Goal: Register for event/course

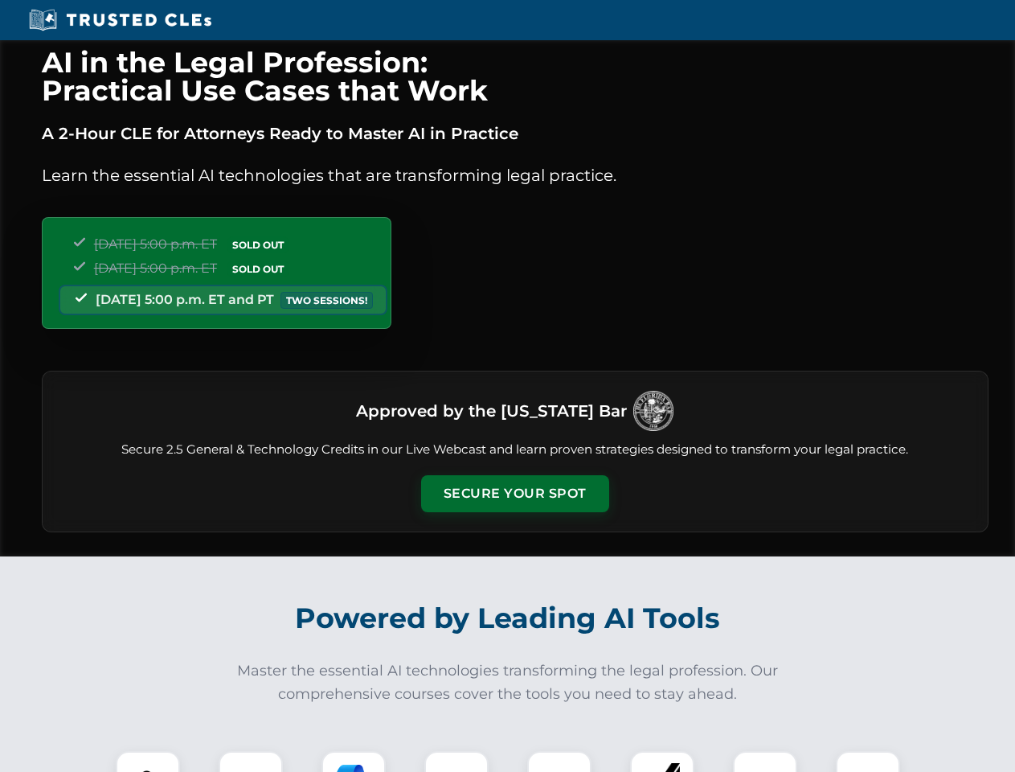
click at [514, 494] on button "Secure Your Spot" at bounding box center [515, 493] width 188 height 37
click at [148, 761] on img at bounding box center [148, 783] width 47 height 47
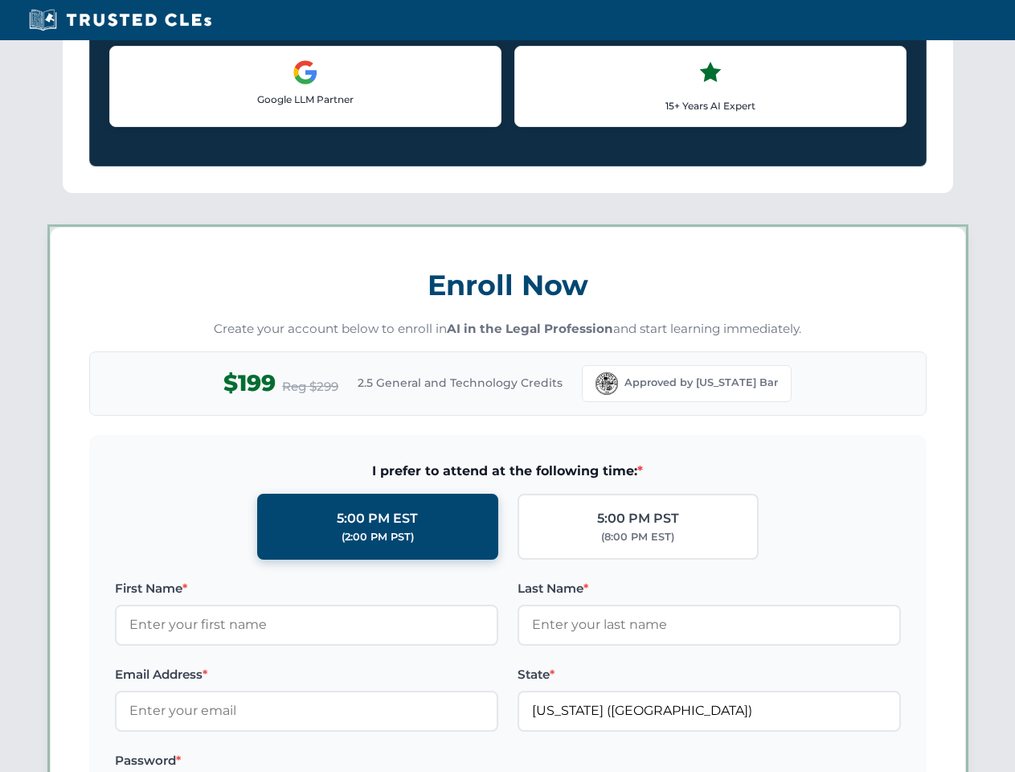
click at [354, 761] on label "Password *" at bounding box center [306, 760] width 383 height 19
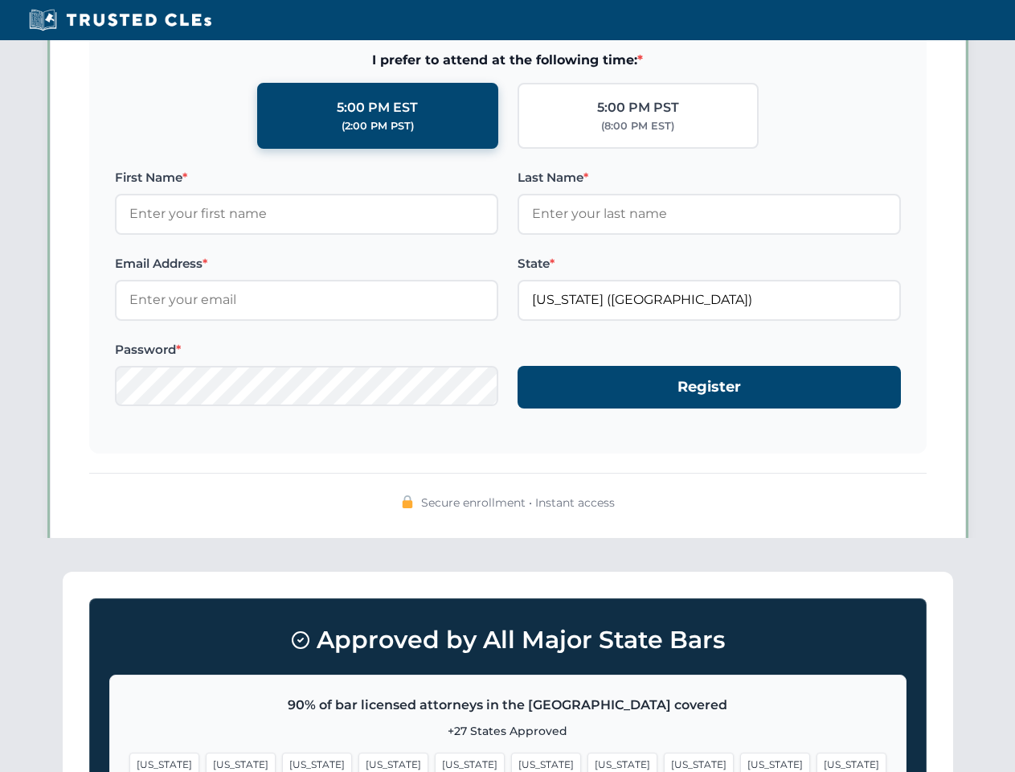
click at [740, 761] on span "[US_STATE]" at bounding box center [775, 763] width 70 height 23
